Goal: Information Seeking & Learning: Understand process/instructions

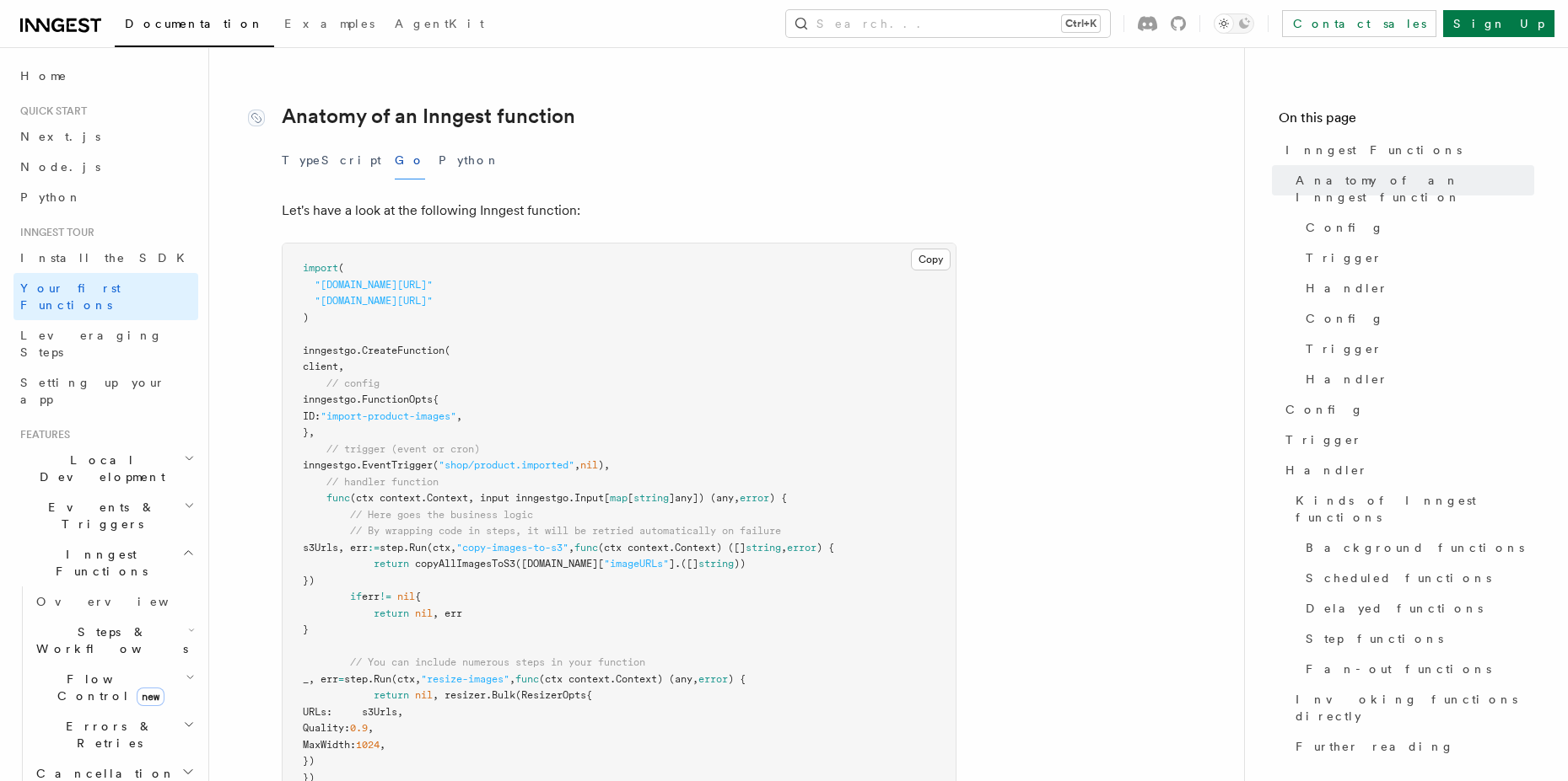
scroll to position [266, 0]
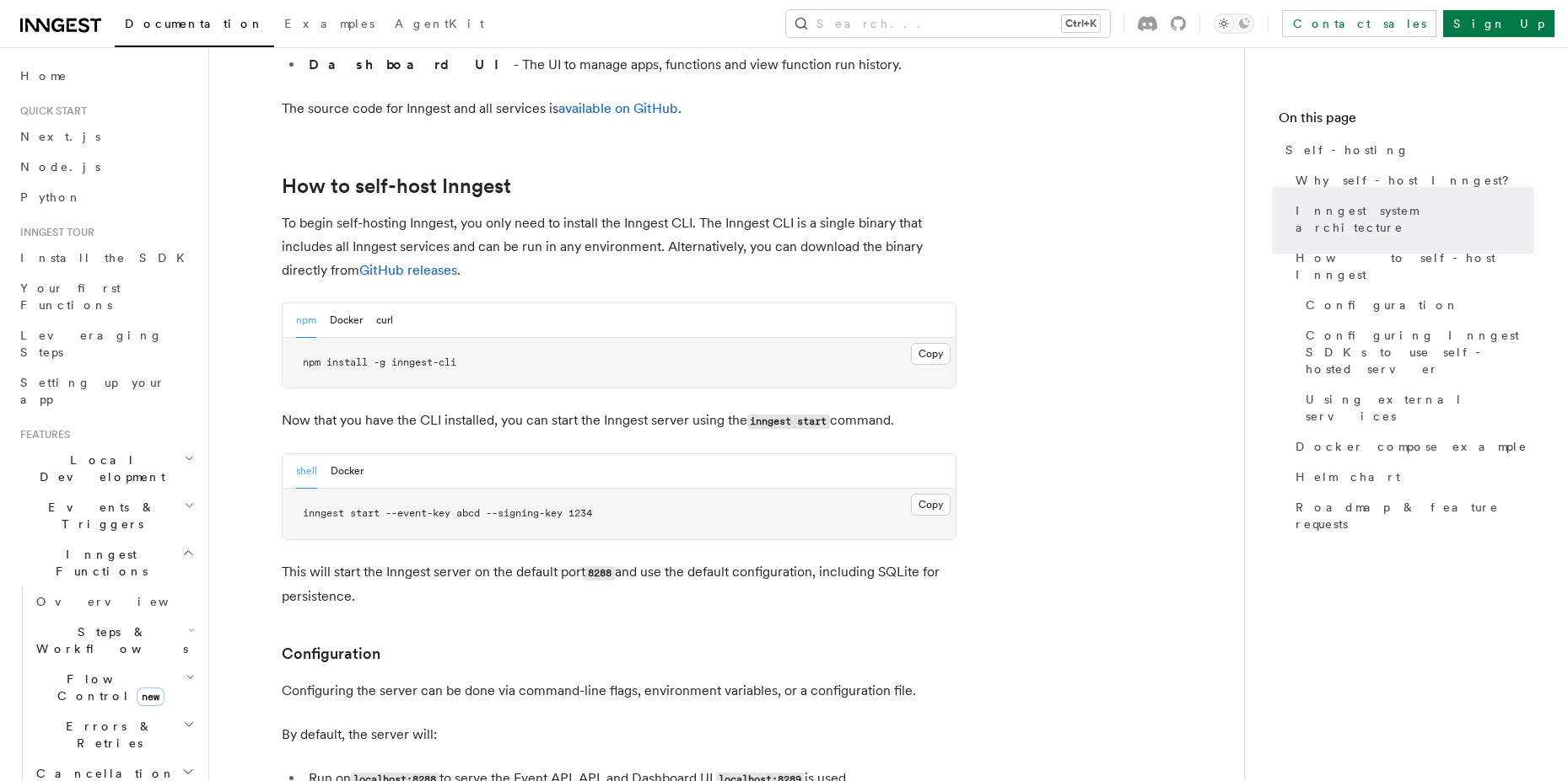
scroll to position [1640, 0]
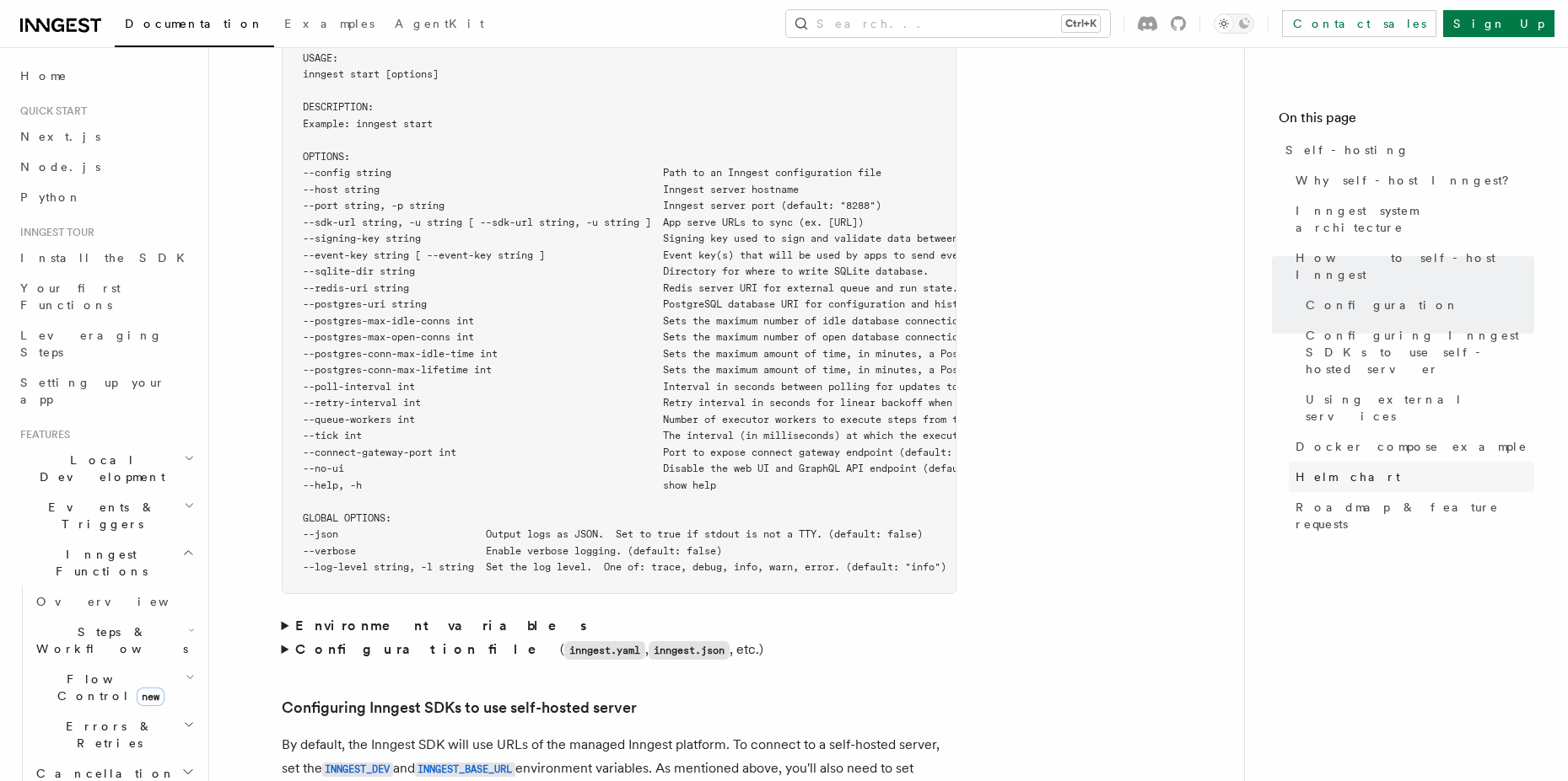
click at [1316, 469] on span "Helm chart" at bounding box center [1348, 476] width 105 height 17
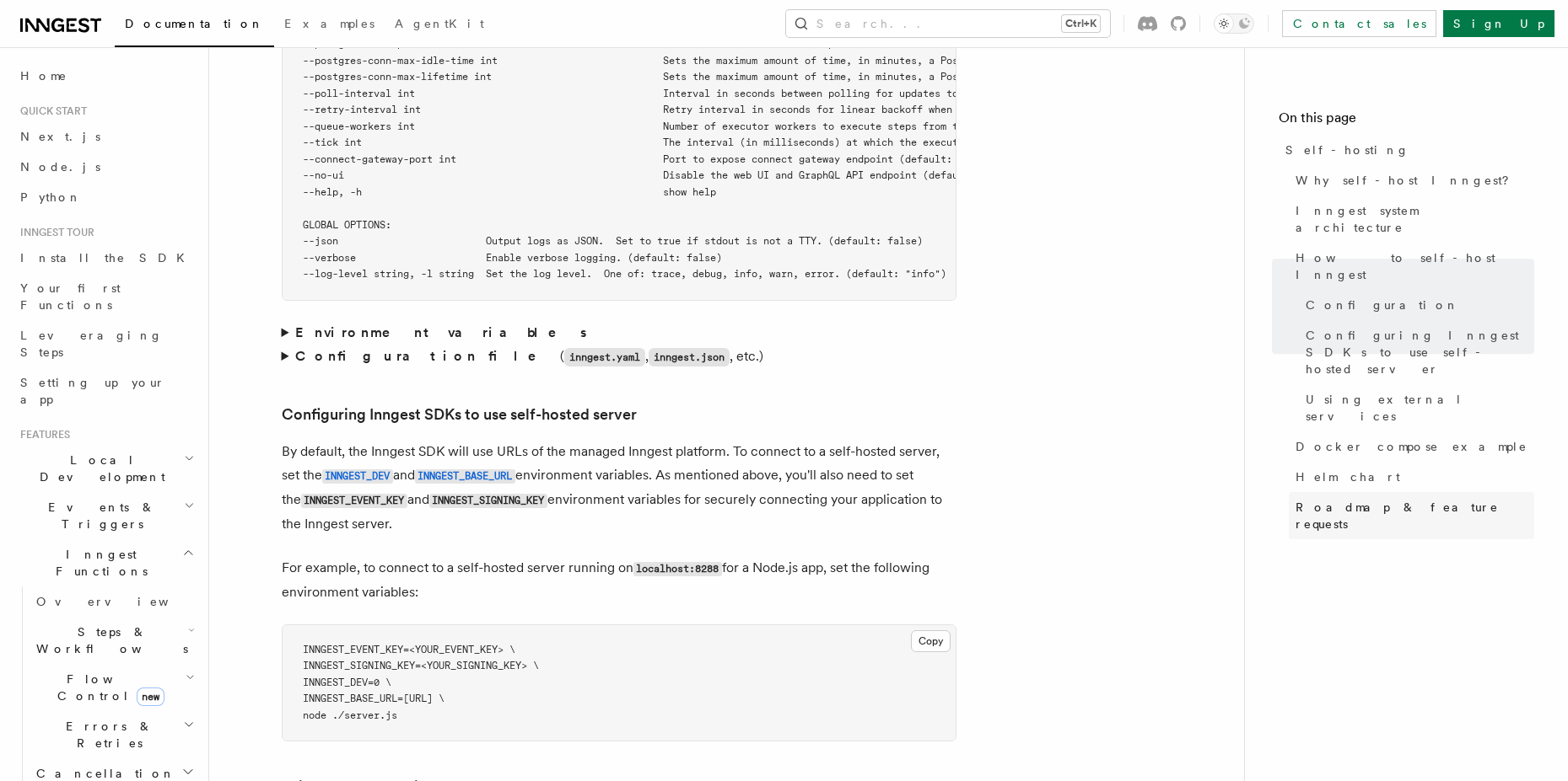
drag, startPoint x: 1314, startPoint y: 461, endPoint x: 1325, endPoint y: 438, distance: 25.5
click at [1315, 460] on nav "On this page Self-hosting Why self-host Inngest? Inngest system architecture Ho…" at bounding box center [1406, 414] width 324 height 734
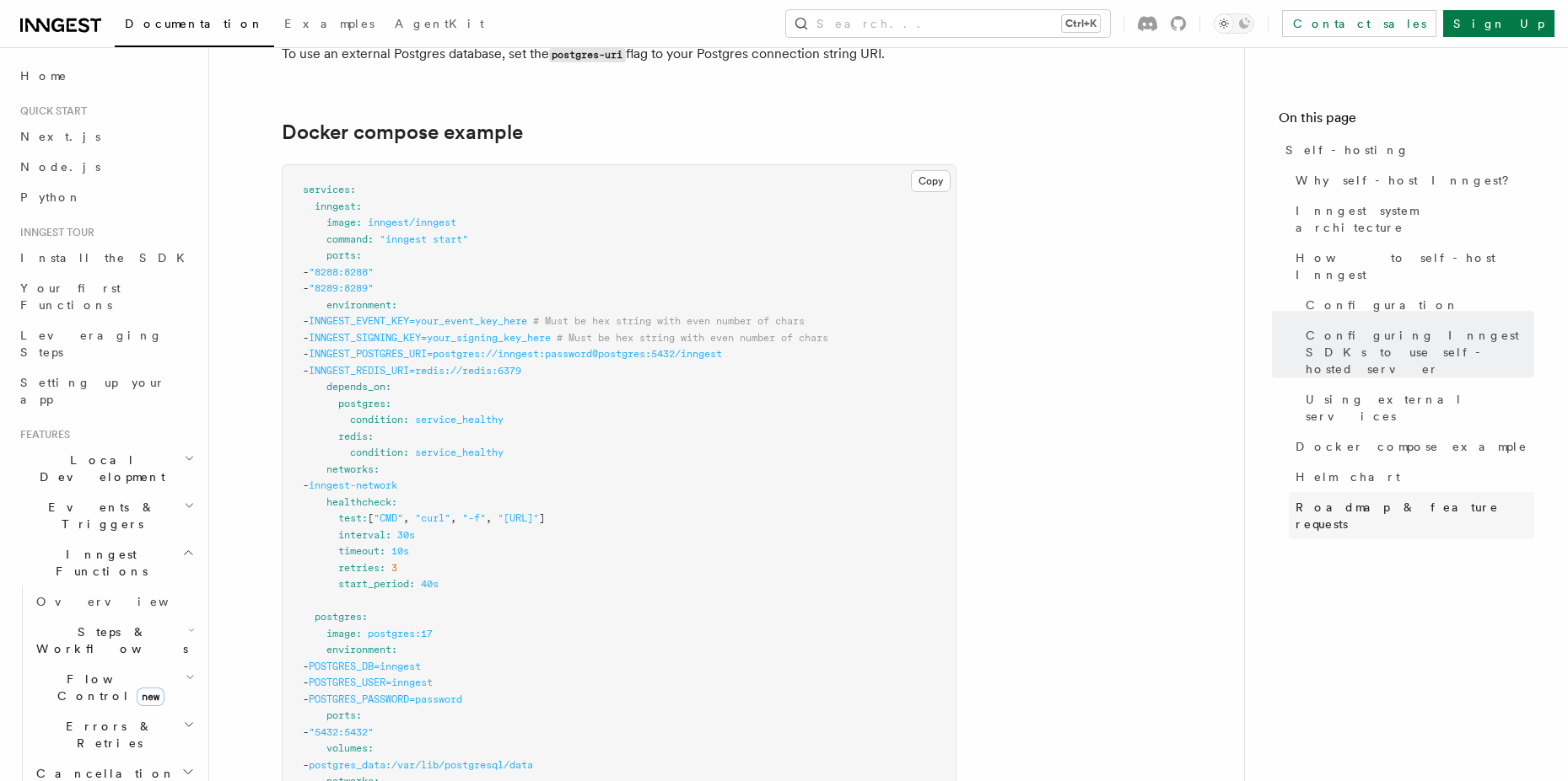
click at [1325, 499] on span "Roadmap & feature requests" at bounding box center [1414, 516] width 238 height 34
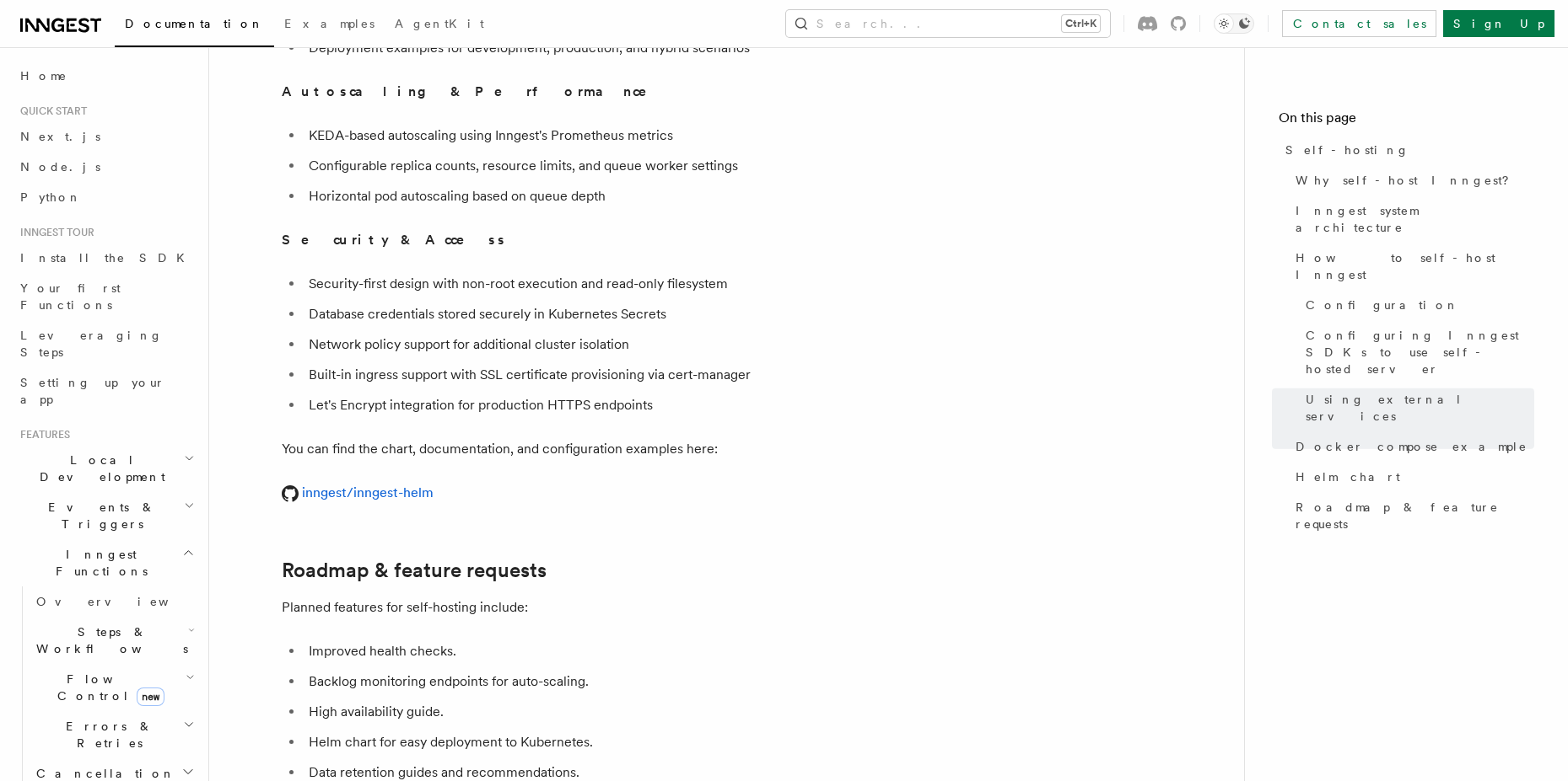
scroll to position [6060, 0]
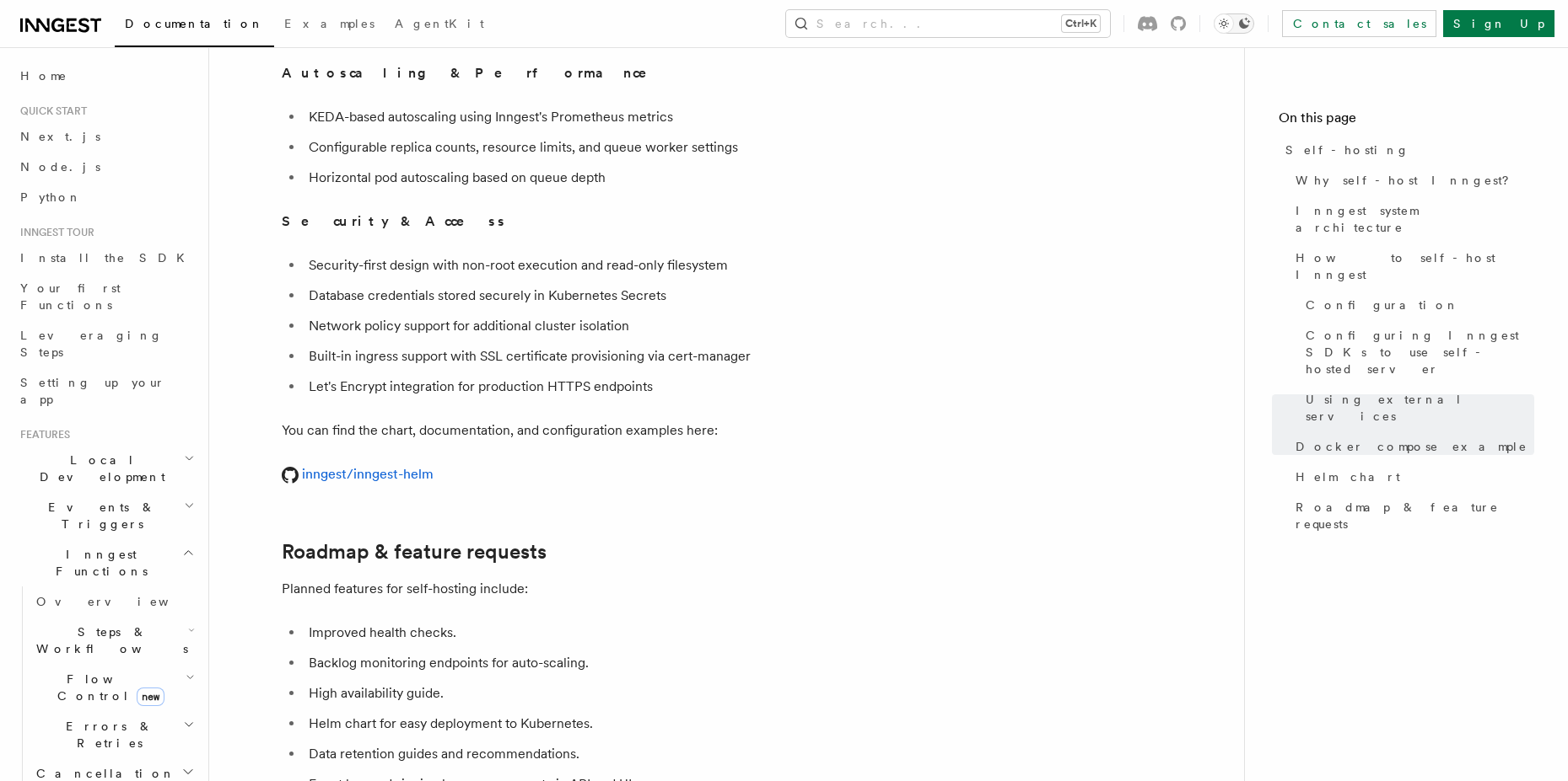
click at [1249, 23] on icon "Toggle dark mode" at bounding box center [1244, 23] width 11 height 11
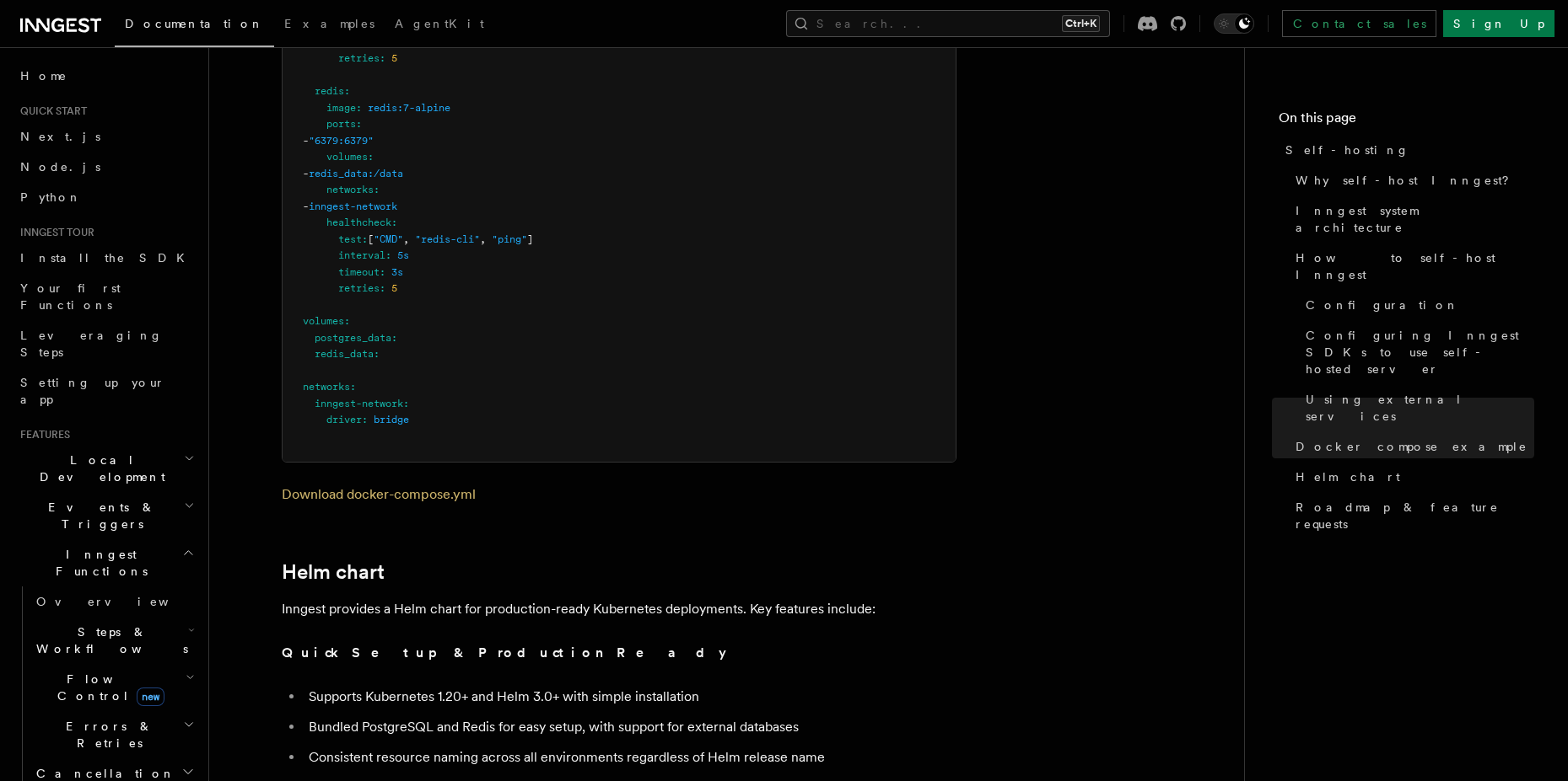
scroll to position [5428, 0]
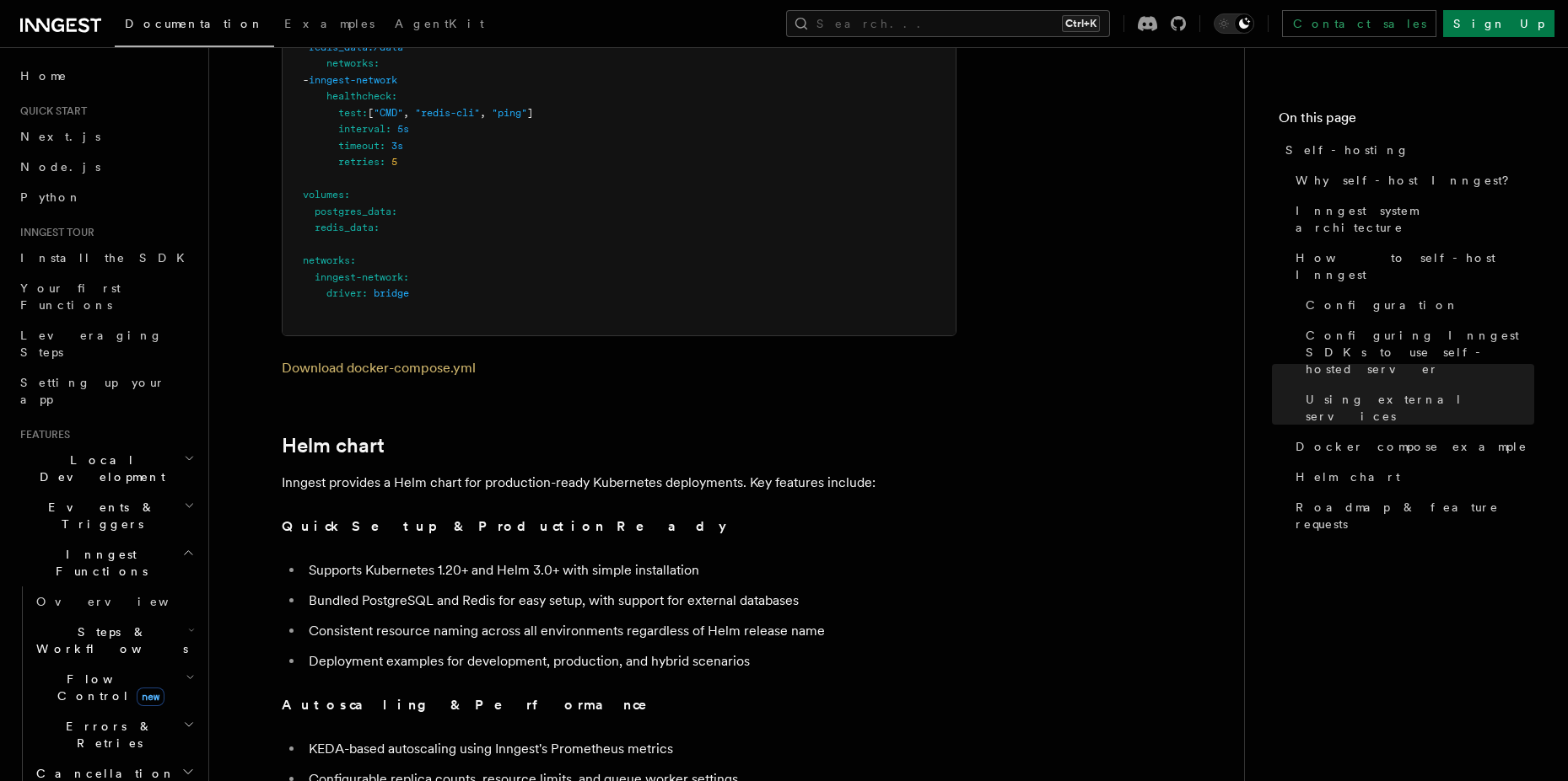
drag, startPoint x: 1127, startPoint y: 508, endPoint x: 607, endPoint y: 392, distance: 532.8
drag, startPoint x: 1139, startPoint y: 232, endPoint x: 978, endPoint y: 365, distance: 208.8
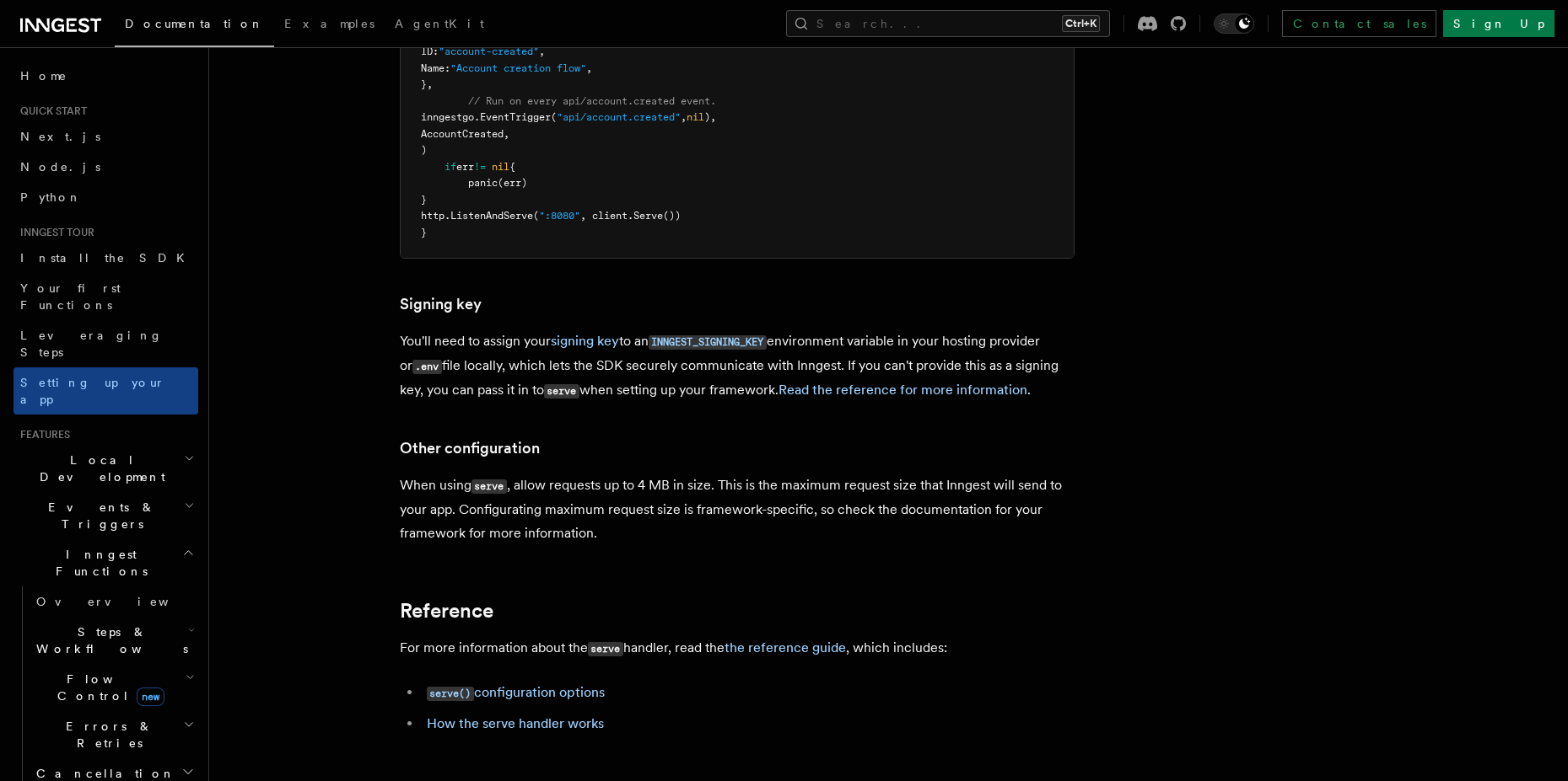
scroll to position [1408, 0]
